Goal: Information Seeking & Learning: Learn about a topic

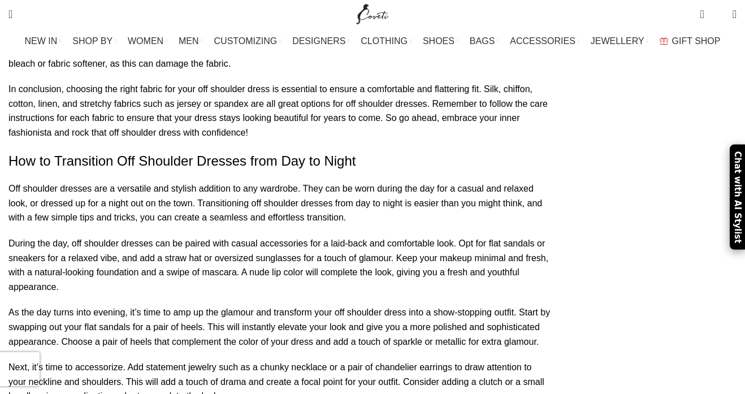
scroll to position [5523, 0]
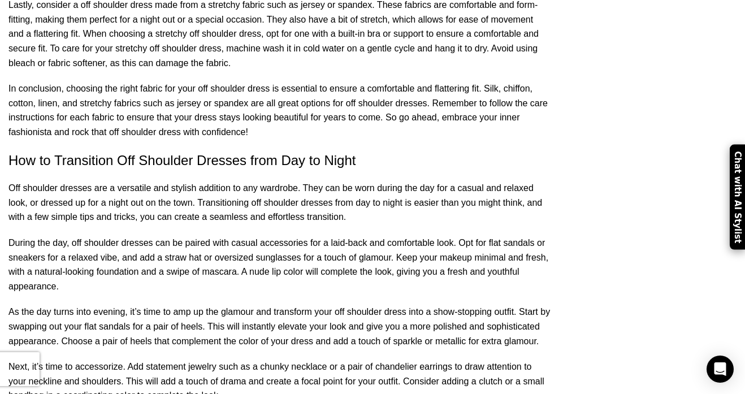
scroll to position [0, 0]
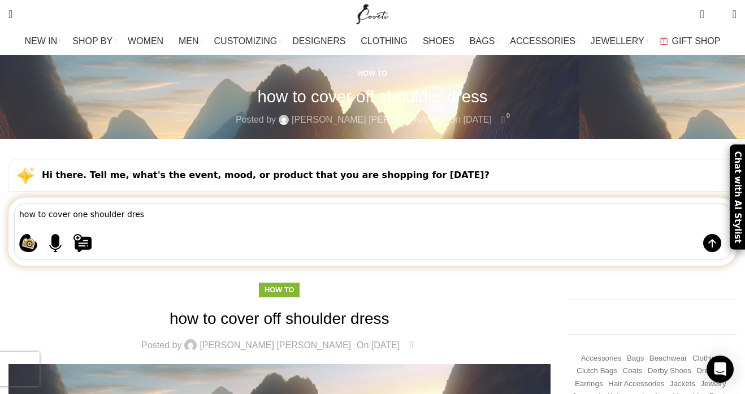
type textarea "how to cover one shoulder dress"
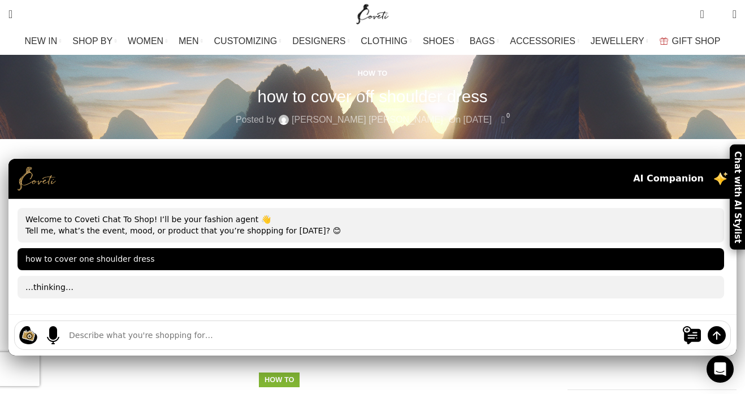
click at [77, 276] on div "…thinking…" at bounding box center [371, 287] width 707 height 23
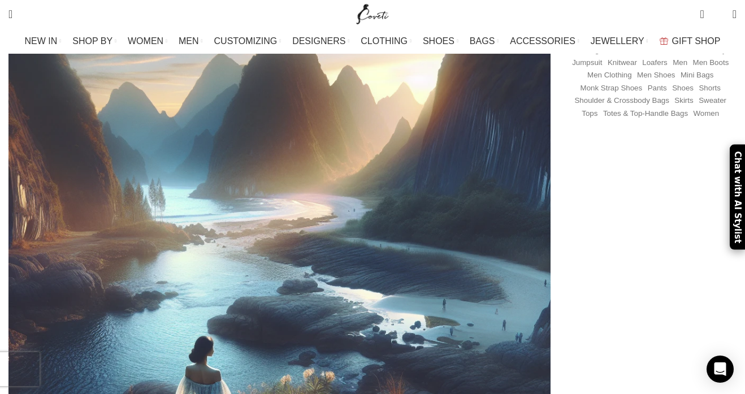
scroll to position [623, 0]
